Goal: Information Seeking & Learning: Learn about a topic

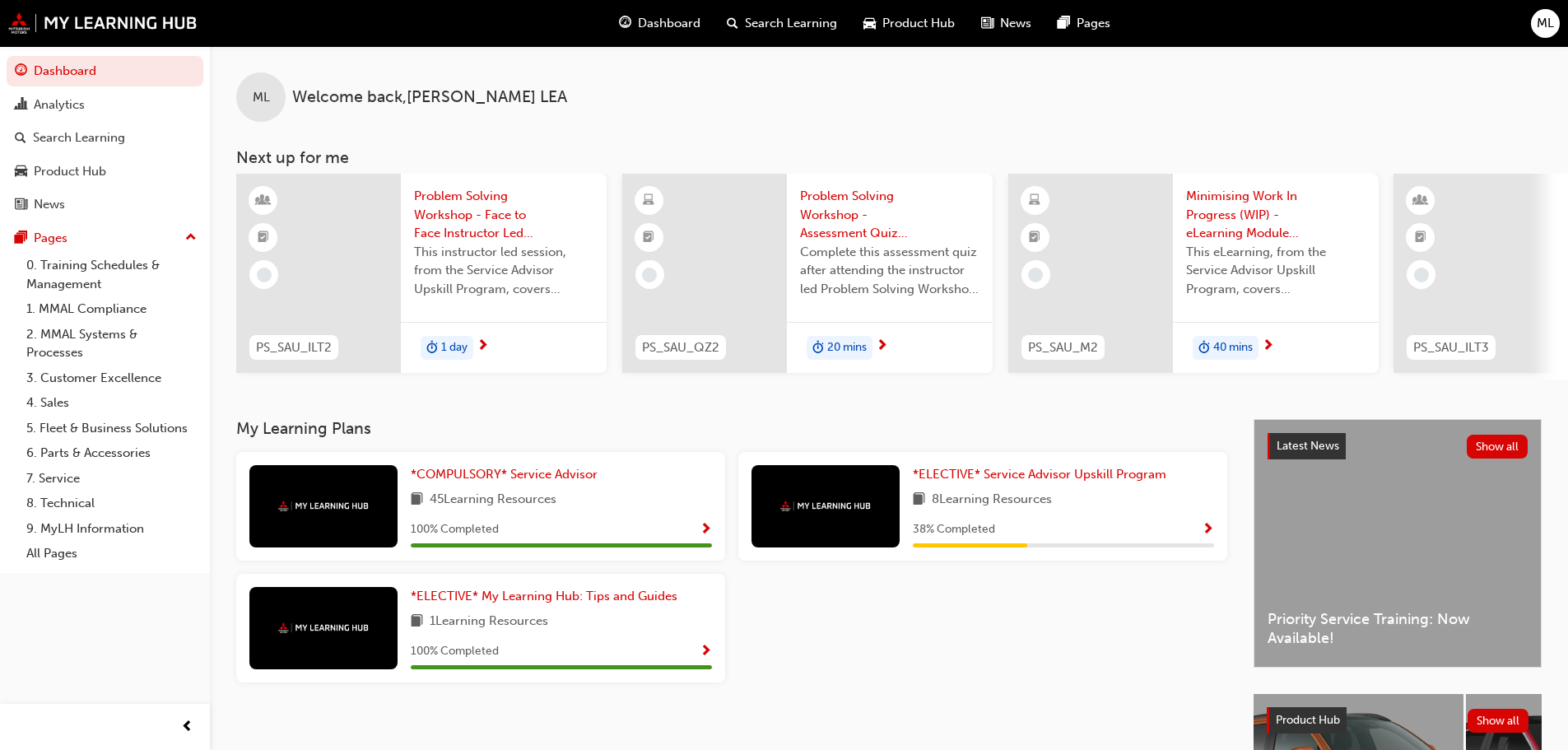
click at [790, 19] on span "Search Learning" at bounding box center [791, 23] width 92 height 19
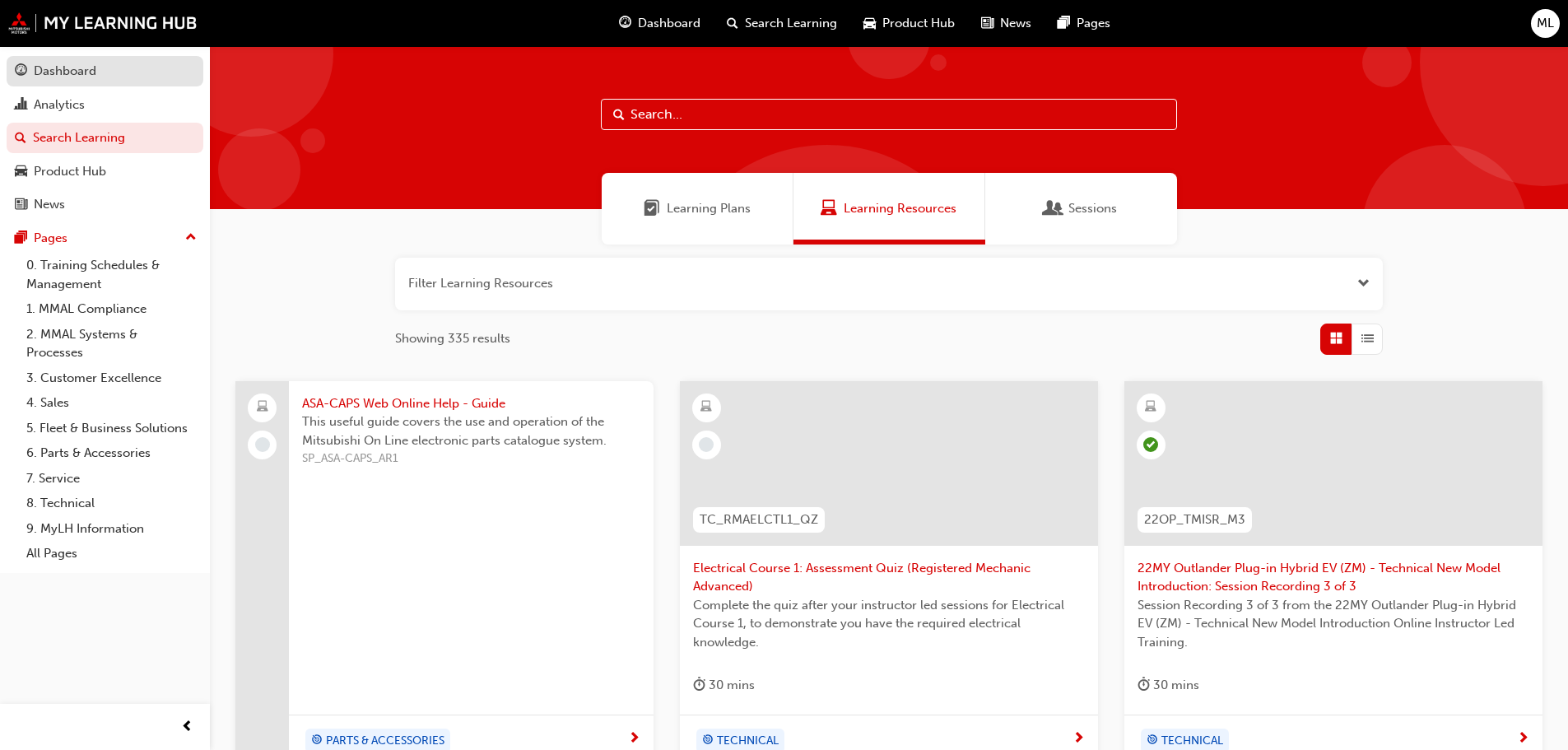
click at [94, 72] on div "Dashboard" at bounding box center [65, 71] width 63 height 19
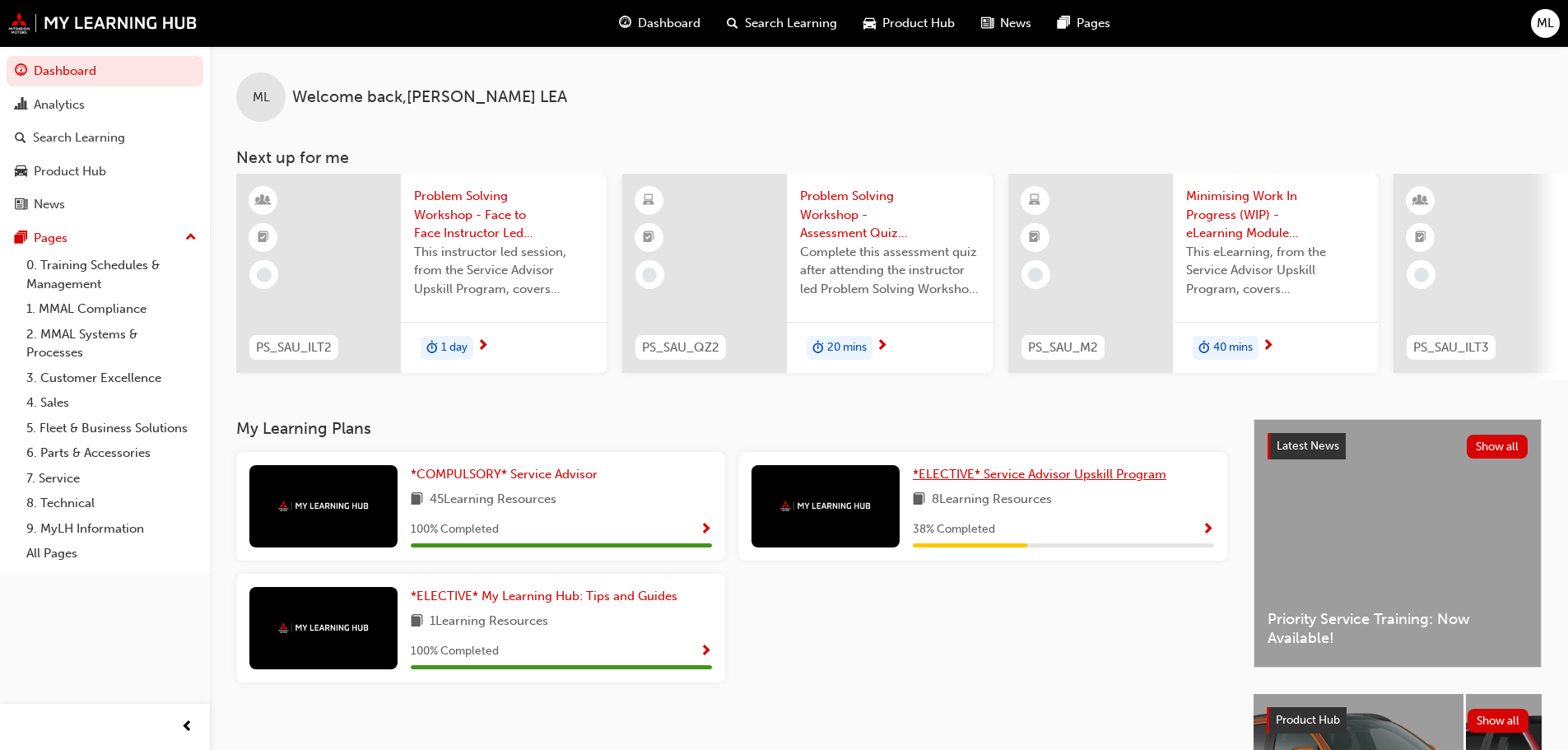
click at [1102, 474] on span "*ELECTIVE* Service Advisor Upskill Program" at bounding box center [1040, 474] width 254 height 15
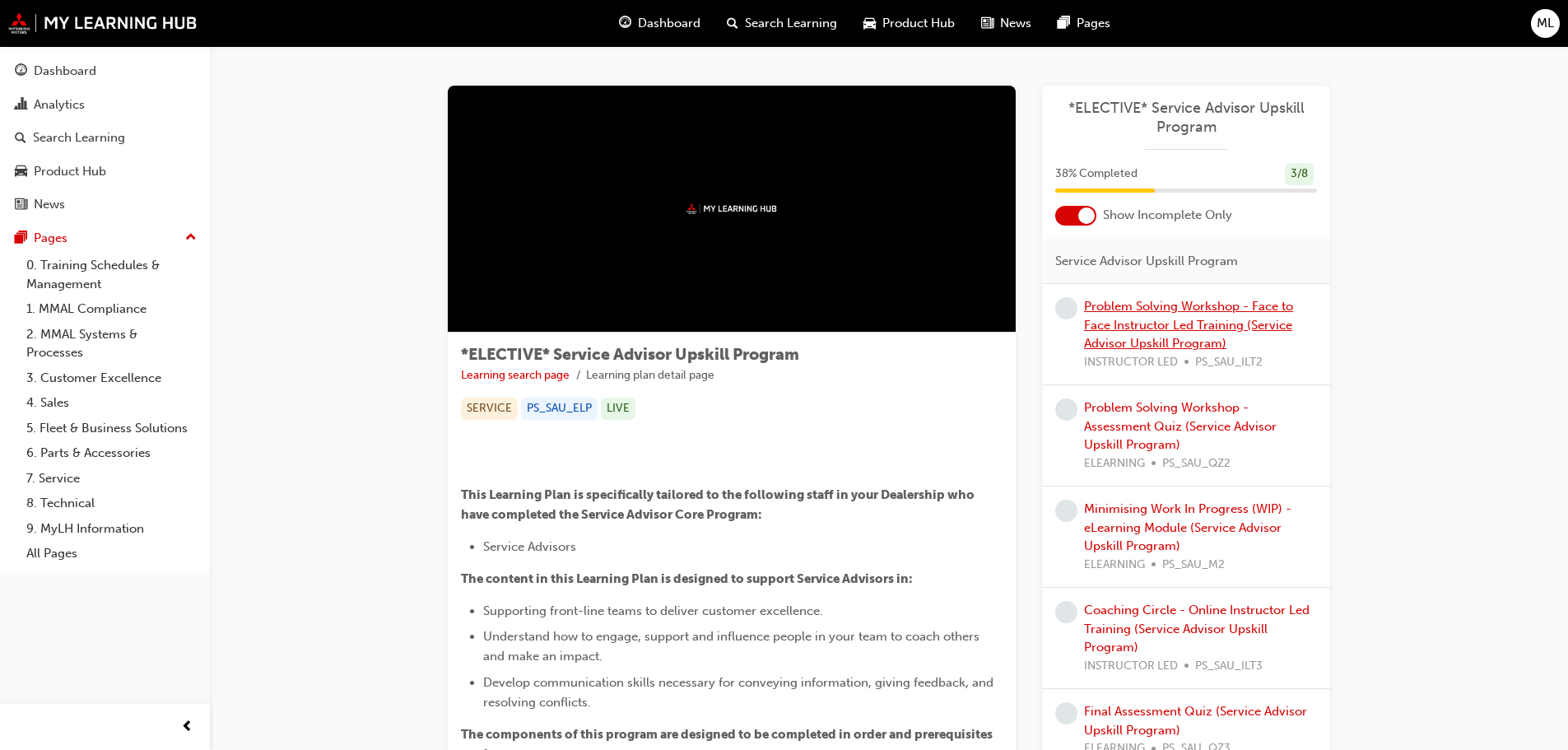
click at [1130, 320] on link "Problem Solving Workshop - Face to Face Instructor Led Training (Service Adviso…" at bounding box center [1188, 325] width 209 height 52
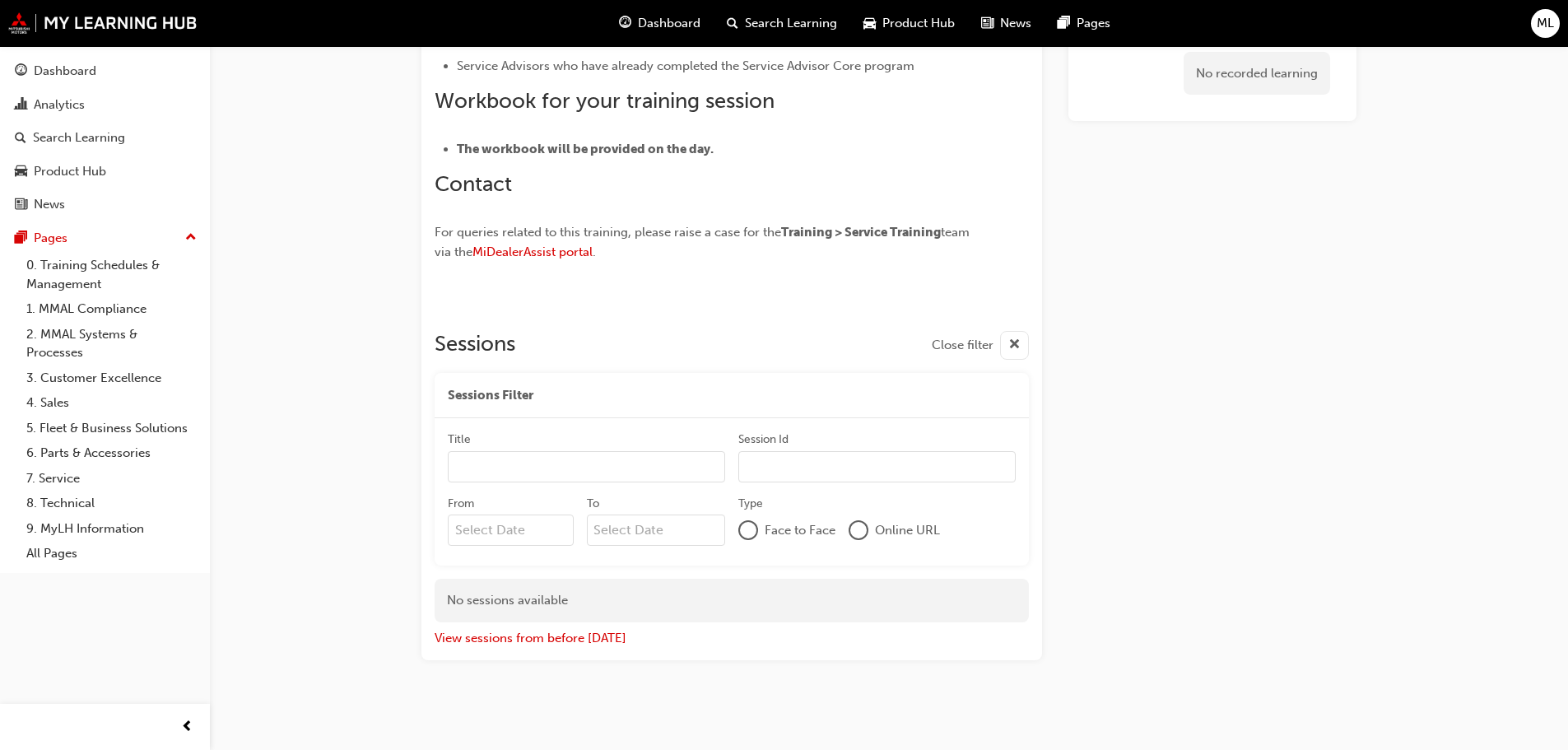
scroll to position [991, 0]
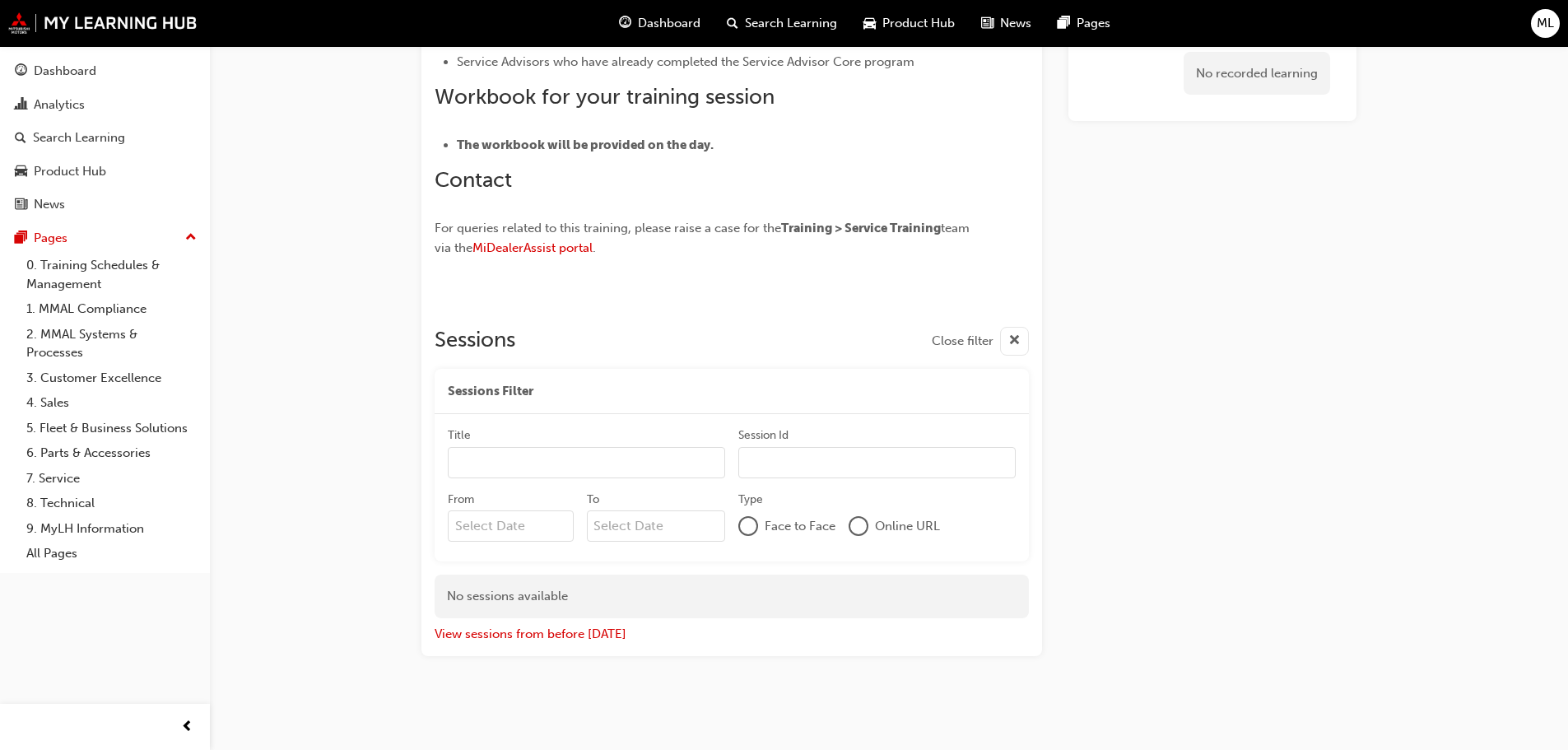
click at [545, 601] on div "No sessions available" at bounding box center [732, 596] width 594 height 43
click at [551, 638] on button "View sessions from before [DATE]" at bounding box center [530, 634] width 191 height 19
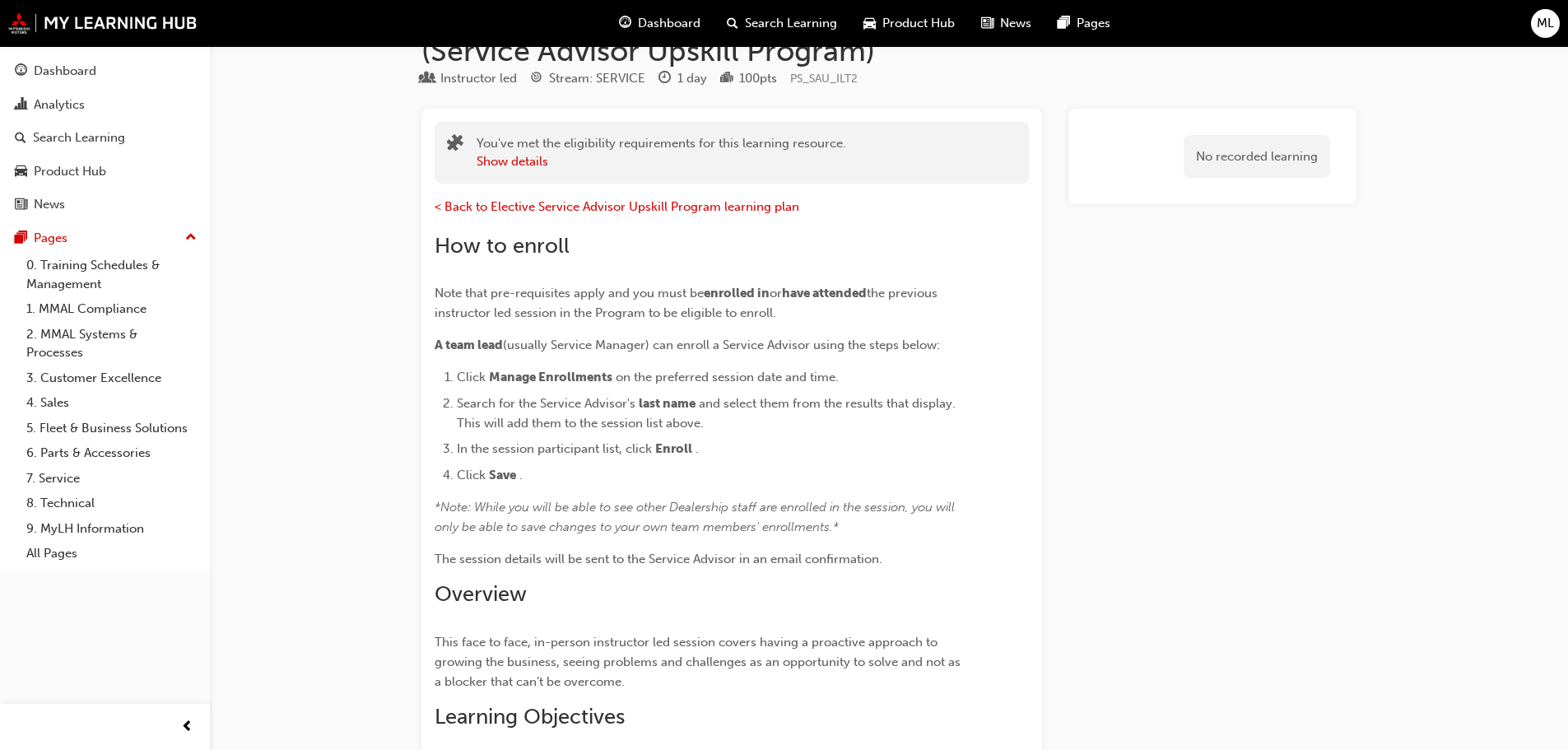
scroll to position [0, 0]
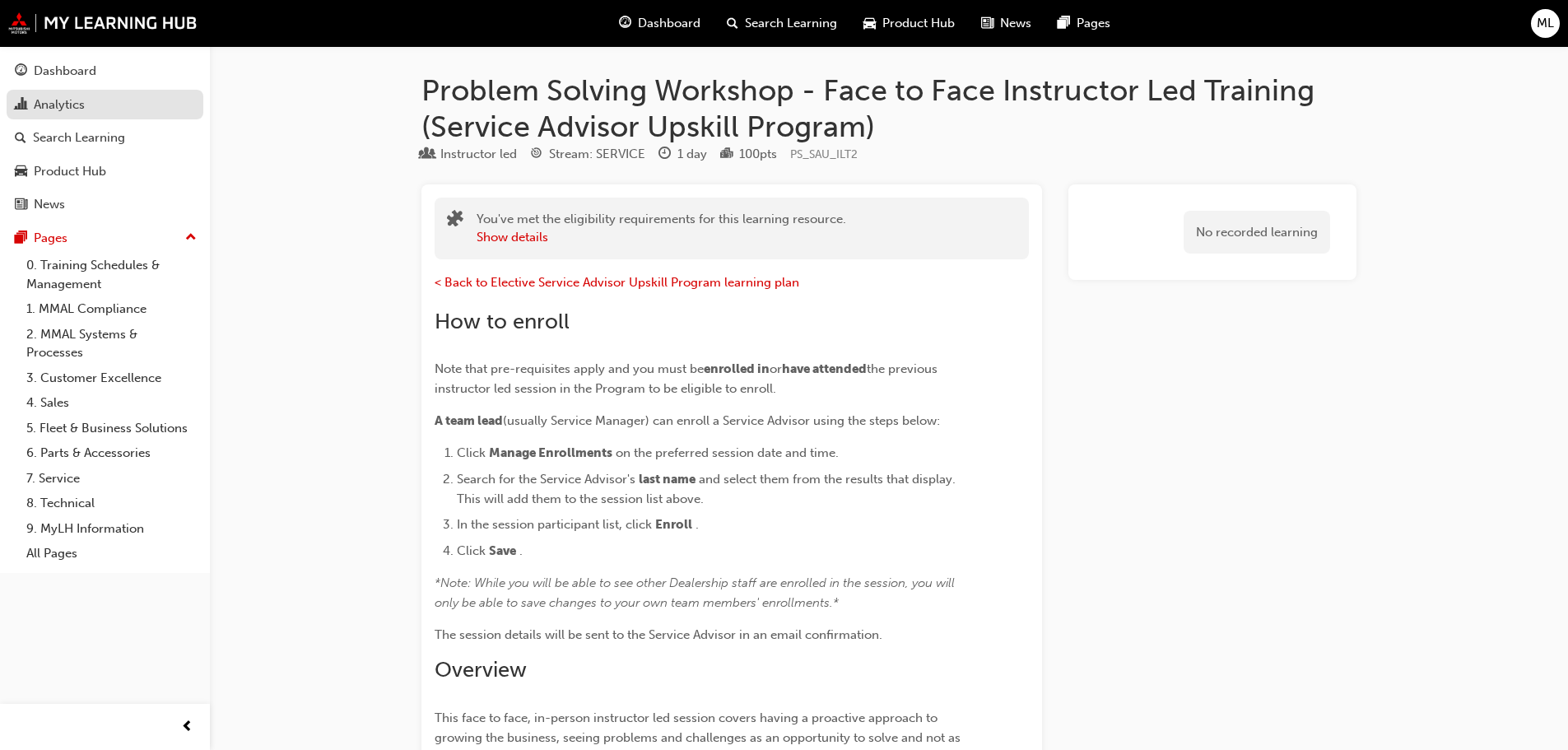
drag, startPoint x: 91, startPoint y: 74, endPoint x: 186, endPoint y: 95, distance: 97.3
click at [92, 71] on div "Dashboard" at bounding box center [65, 71] width 63 height 19
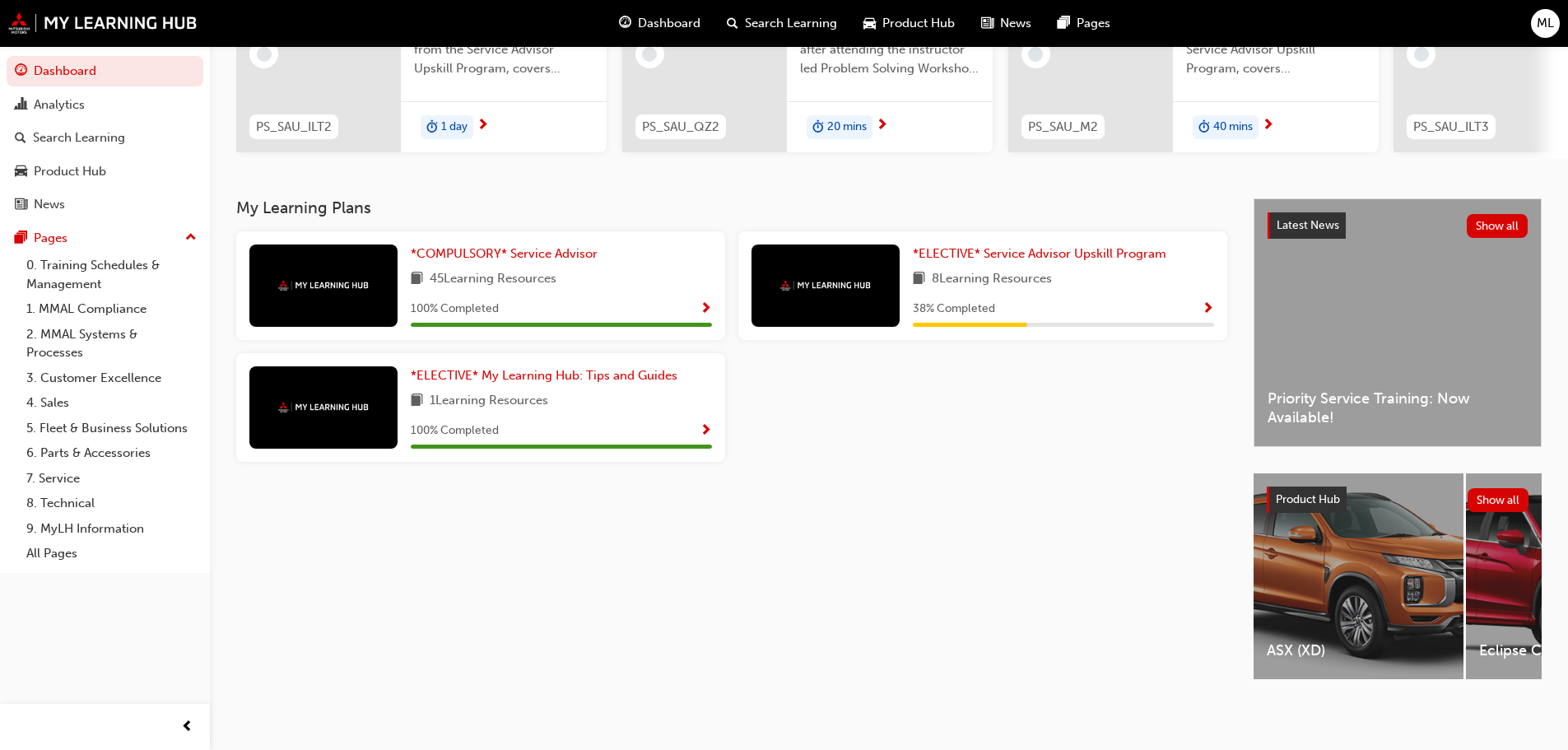
scroll to position [152, 0]
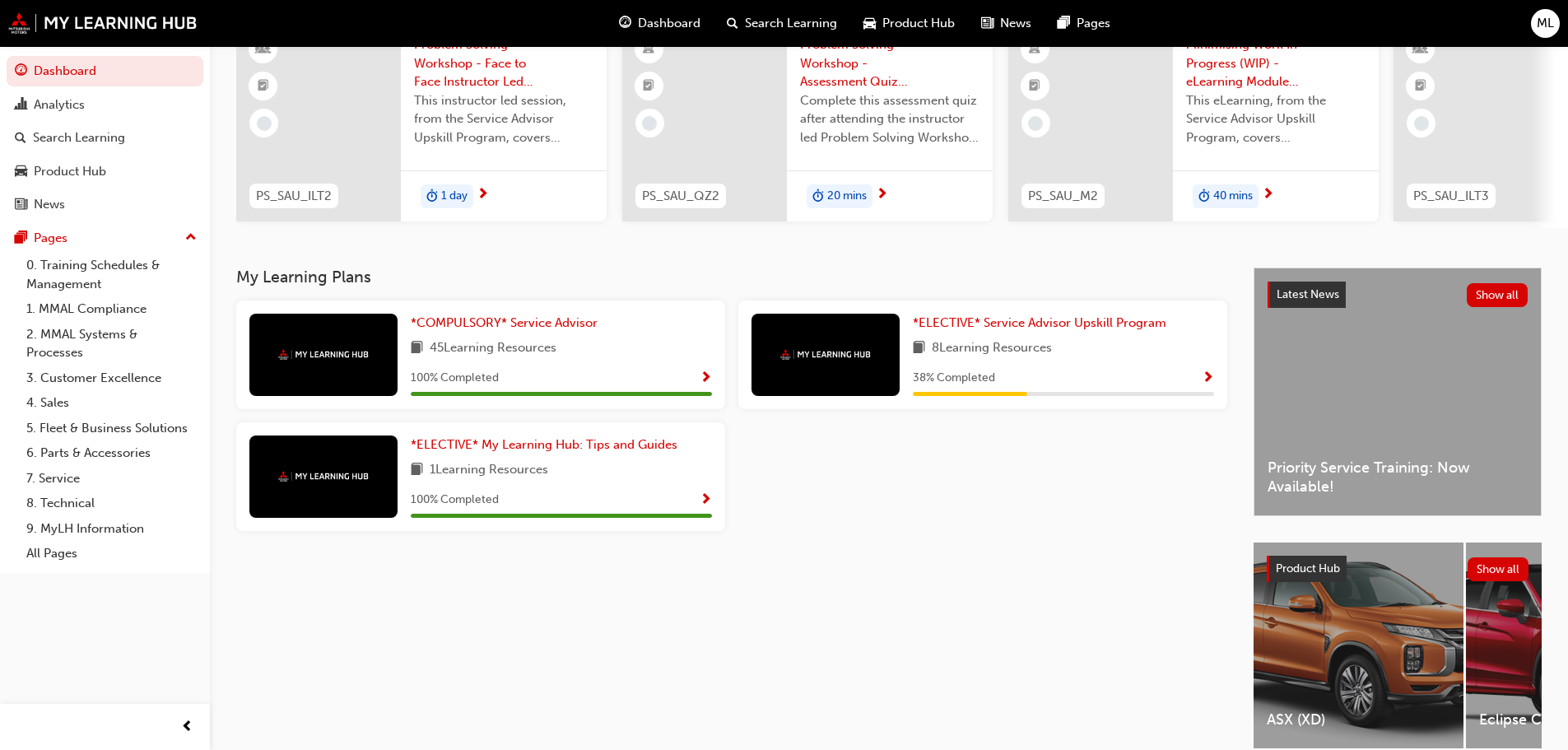
click at [1208, 380] on span "Show Progress" at bounding box center [1207, 379] width 12 height 15
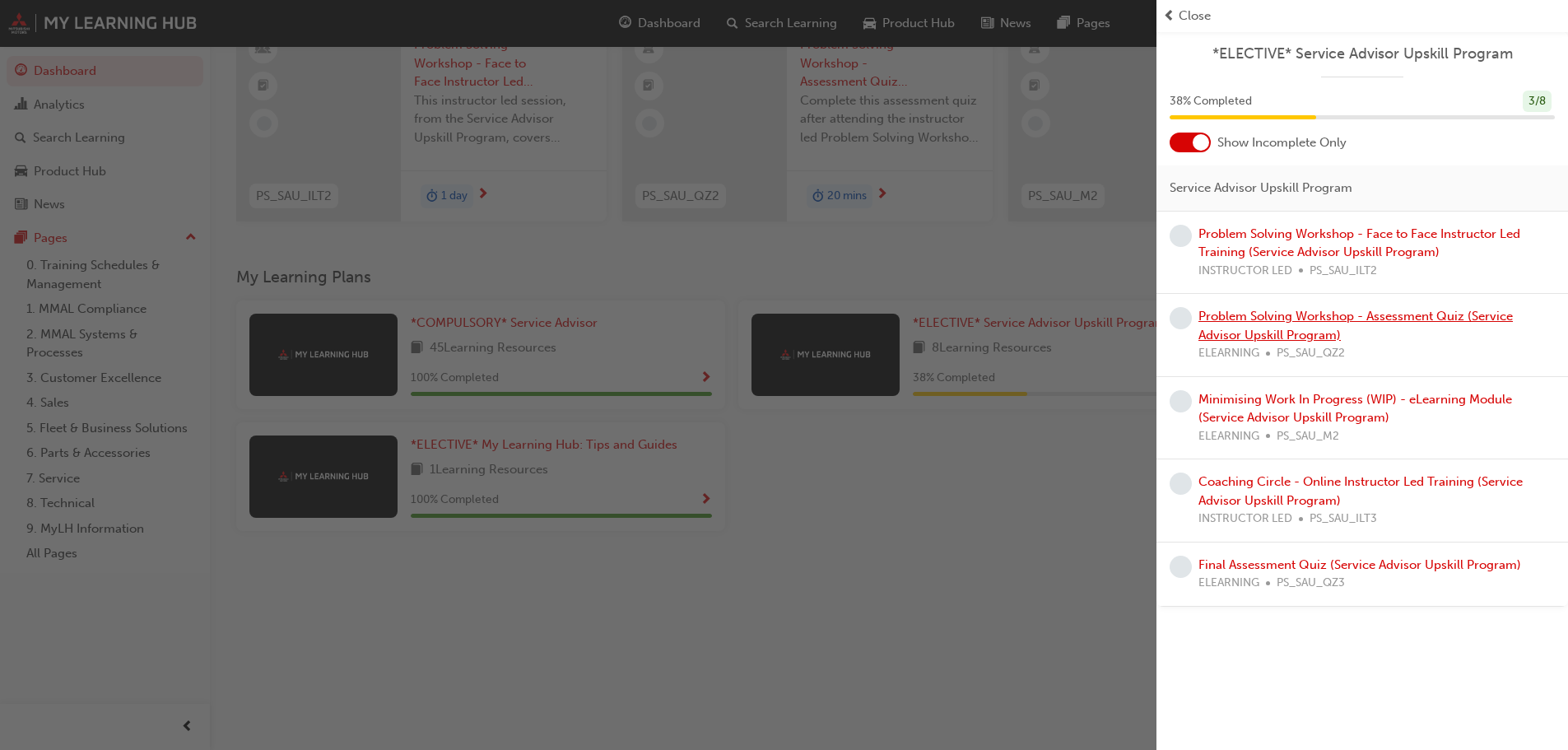
click at [1307, 334] on link "Problem Solving Workshop - Assessment Quiz (Service Advisor Upskill Program)" at bounding box center [1356, 326] width 315 height 34
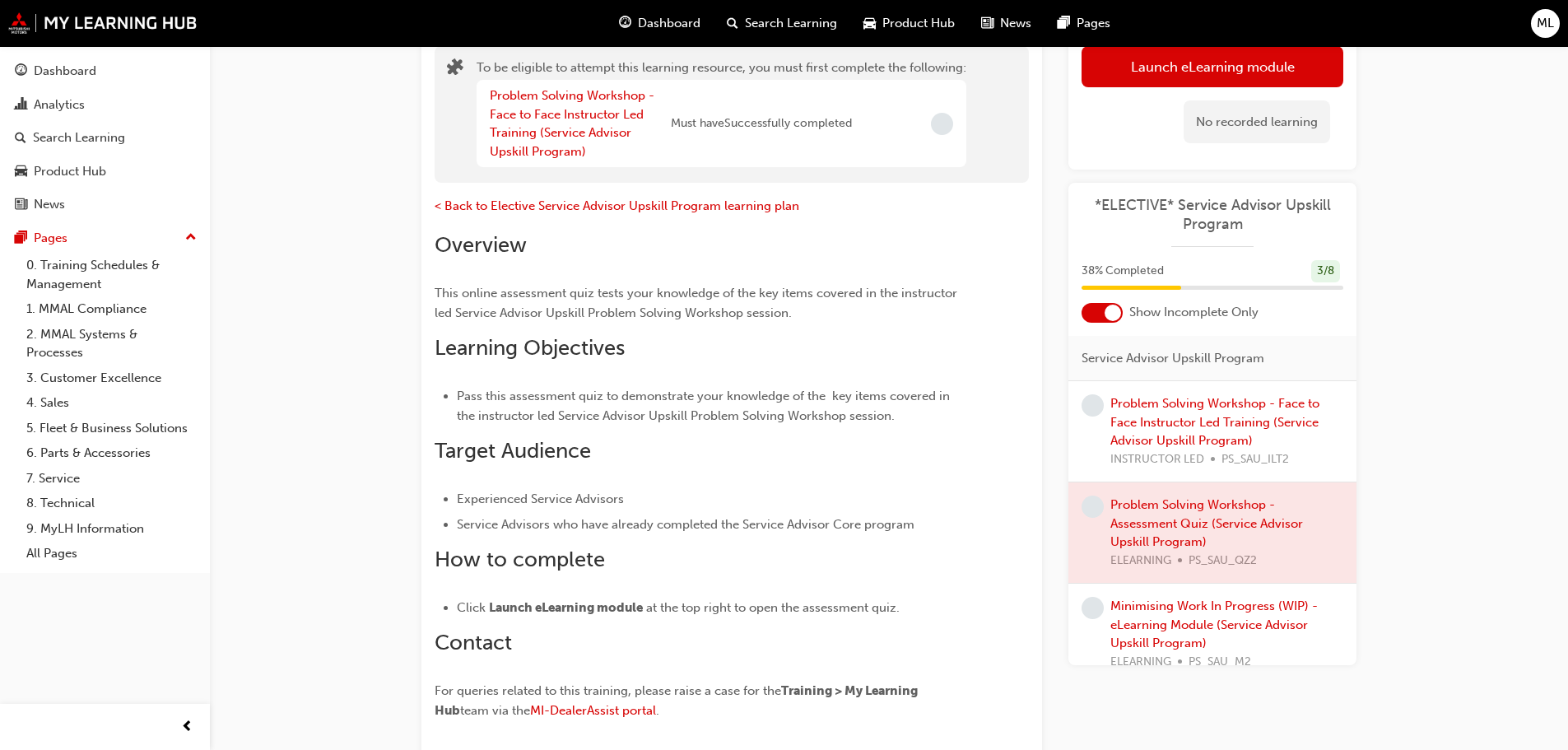
click at [1110, 307] on div at bounding box center [1113, 313] width 17 height 17
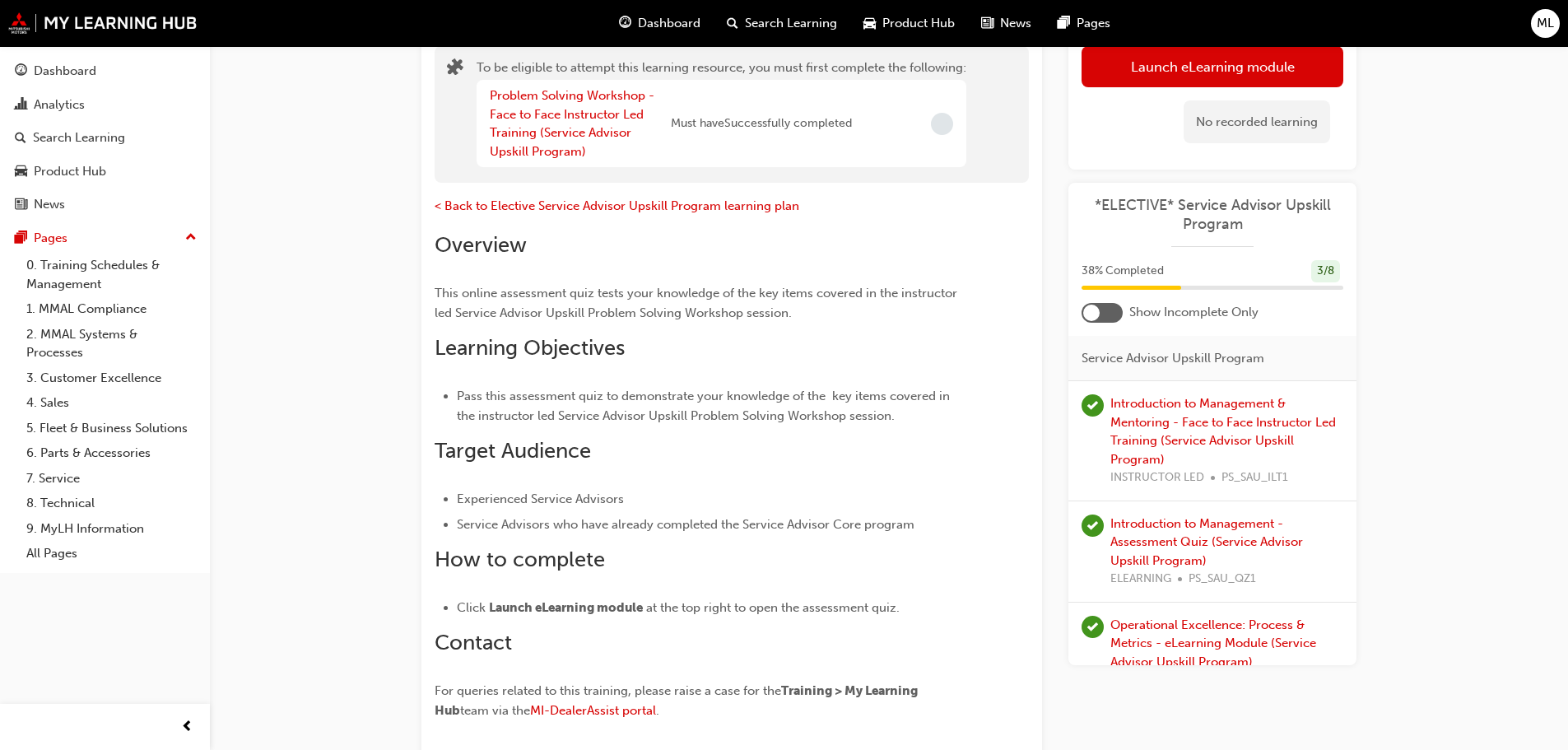
click at [1097, 313] on div at bounding box center [1091, 313] width 17 height 17
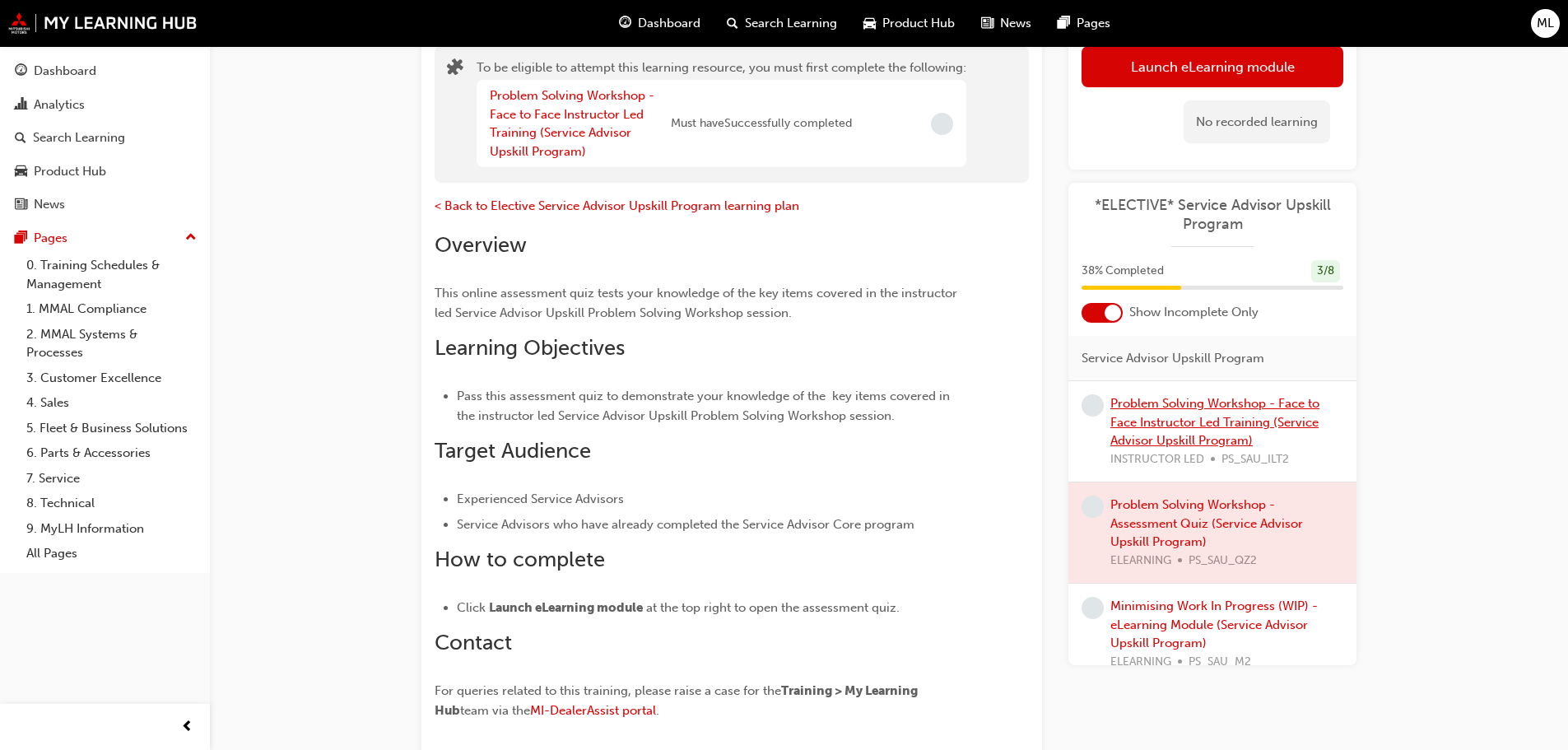
click at [1193, 434] on link "Problem Solving Workshop - Face to Face Instructor Led Training (Service Adviso…" at bounding box center [1215, 421] width 209 height 52
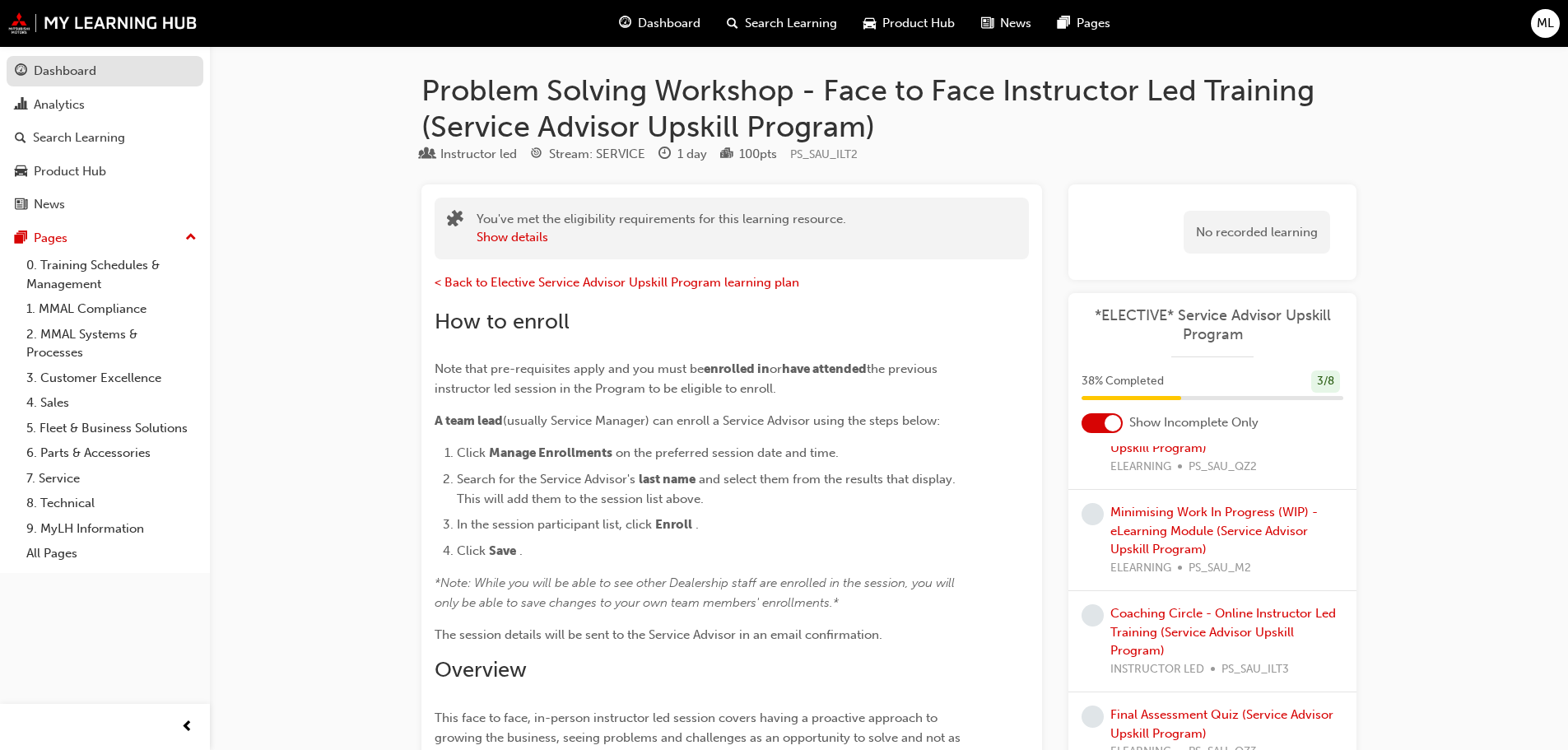
click at [89, 67] on div "Dashboard" at bounding box center [65, 71] width 63 height 19
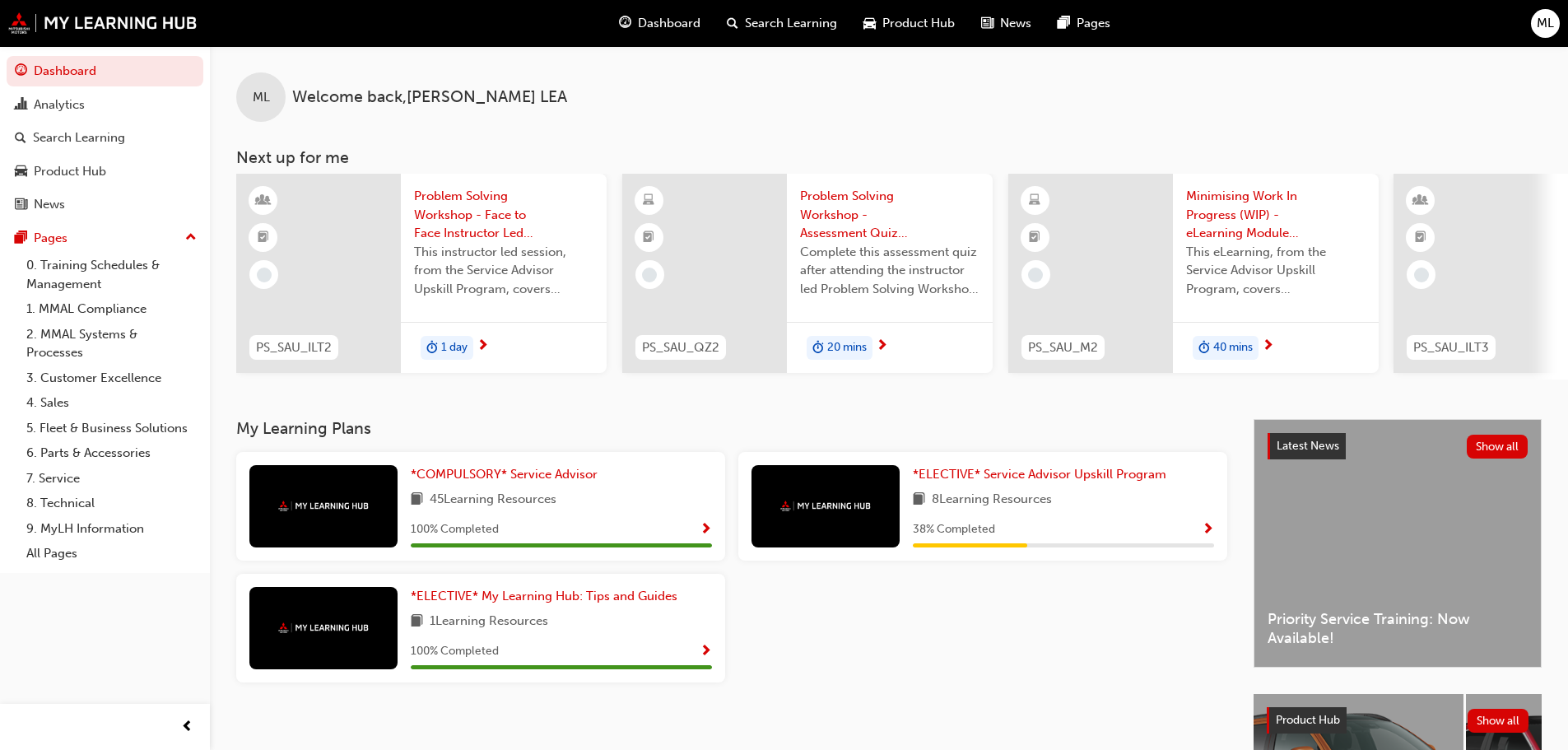
click at [864, 520] on div at bounding box center [825, 506] width 148 height 82
click at [483, 225] on span "Problem Solving Workshop - Face to Face Instructor Led Training (Service Adviso…" at bounding box center [503, 214] width 179 height 56
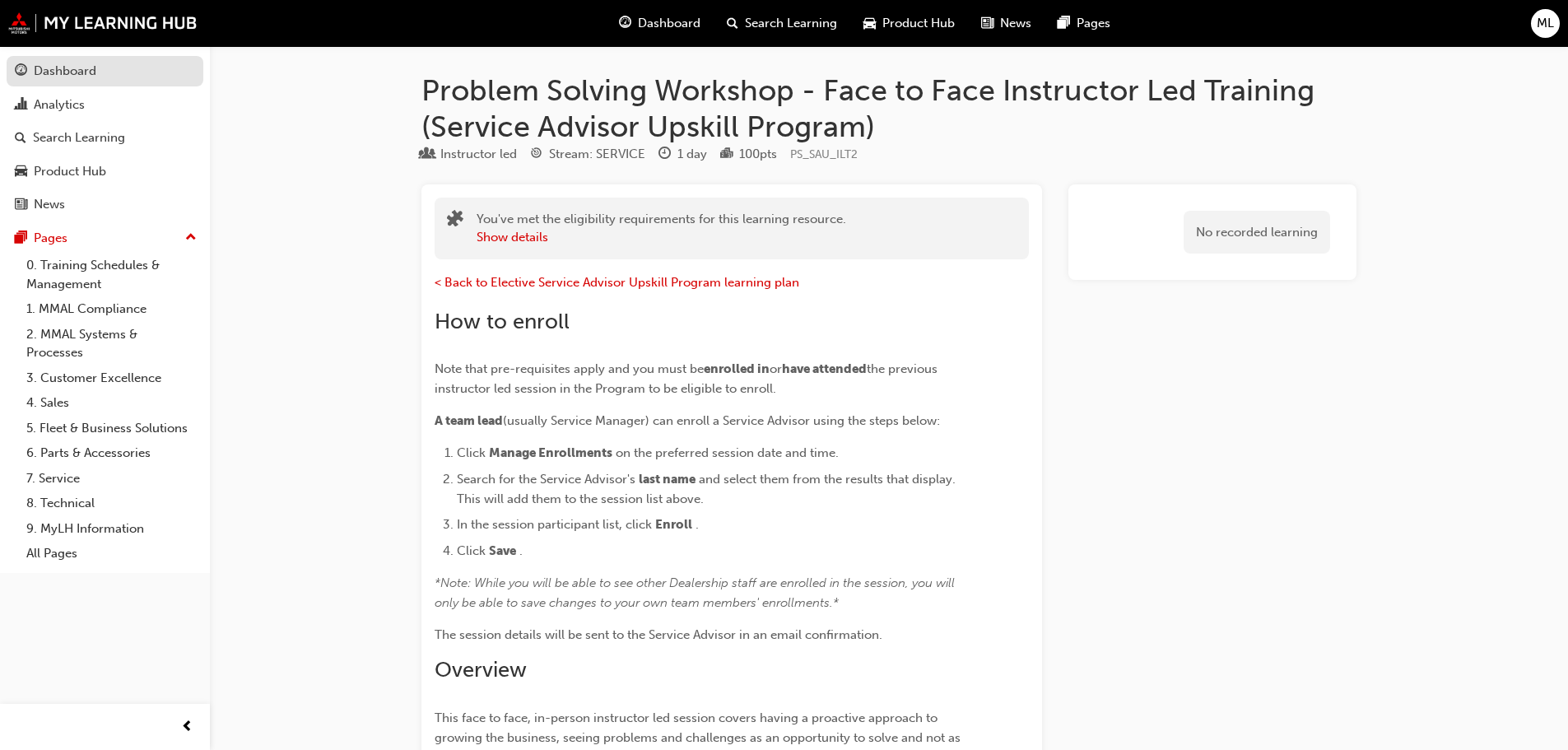
drag, startPoint x: 75, startPoint y: 69, endPoint x: 89, endPoint y: 84, distance: 20.5
click at [75, 69] on div "Dashboard" at bounding box center [65, 71] width 63 height 19
